Goal: Find specific page/section: Find specific page/section

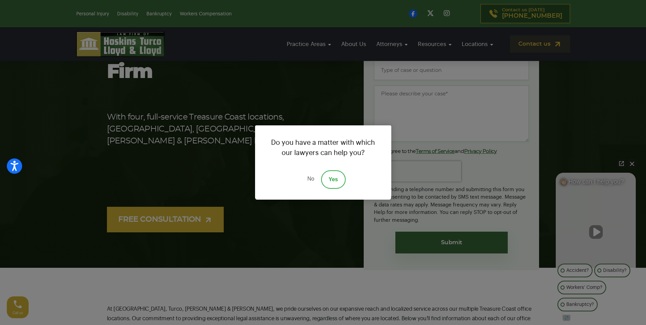
scroll to position [103, 0]
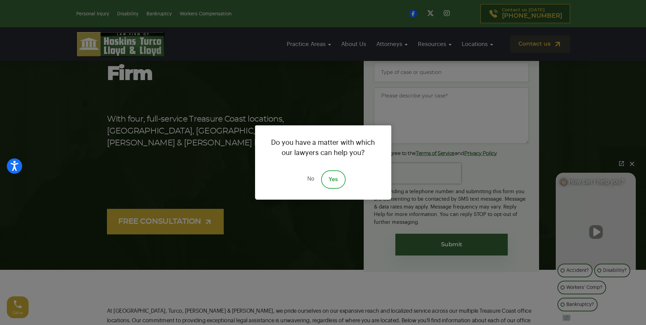
click at [329, 43] on div "Do you have a matter with which our lawyers can help you? No Yes" at bounding box center [323, 162] width 646 height 325
click at [327, 44] on div "Do you have a matter with which our lawyers can help you? No Yes" at bounding box center [323, 162] width 646 height 325
